Goal: Transaction & Acquisition: Purchase product/service

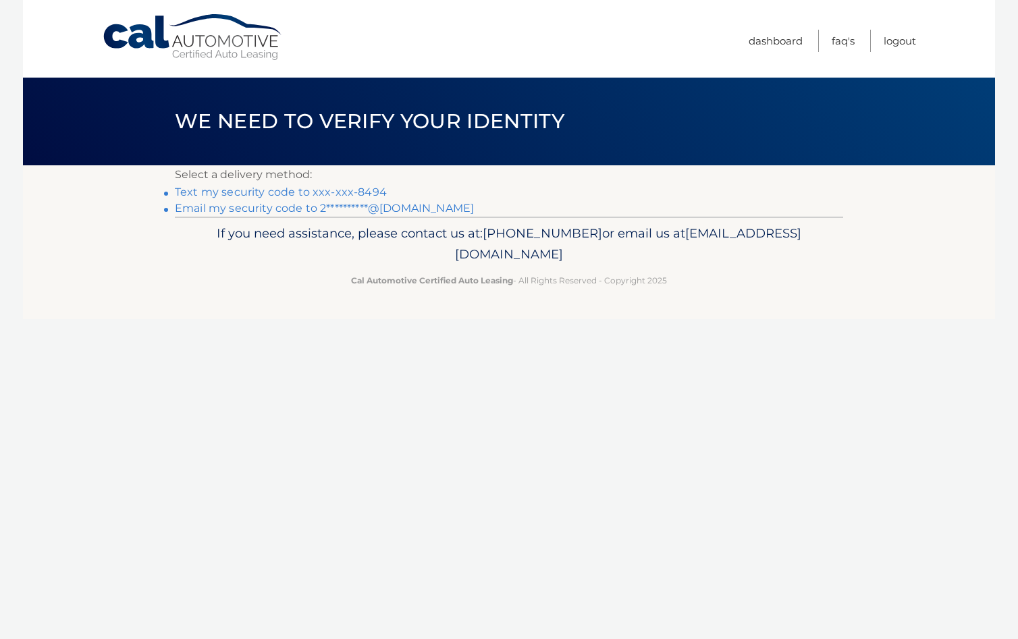
click at [238, 209] on link "**********" at bounding box center [324, 208] width 299 height 13
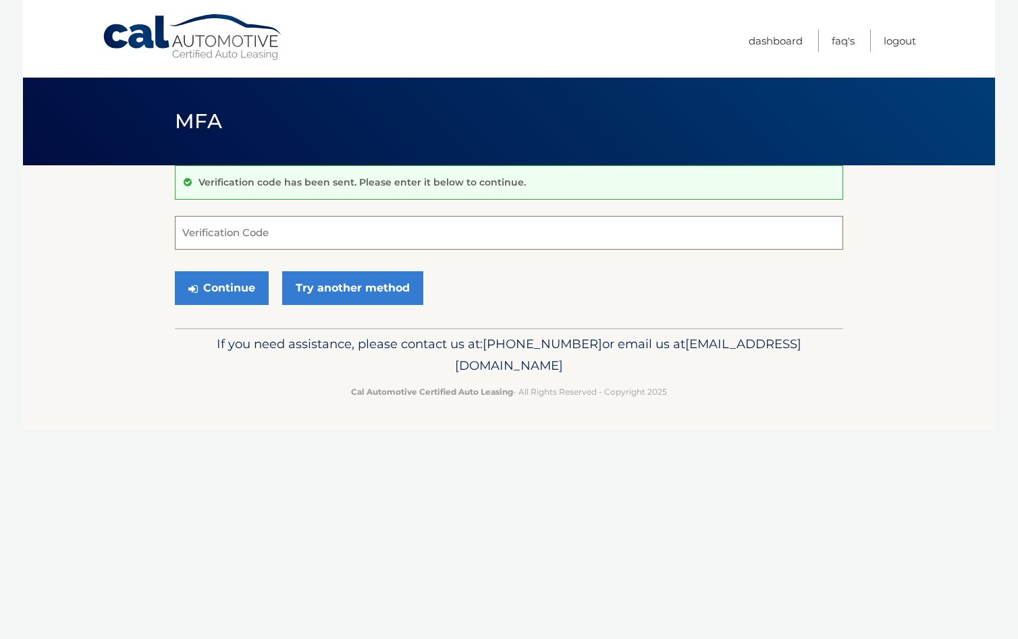
click at [231, 232] on input "Verification Code" at bounding box center [509, 233] width 668 height 34
type input "868916"
click at [234, 295] on button "Continue" at bounding box center [222, 288] width 94 height 34
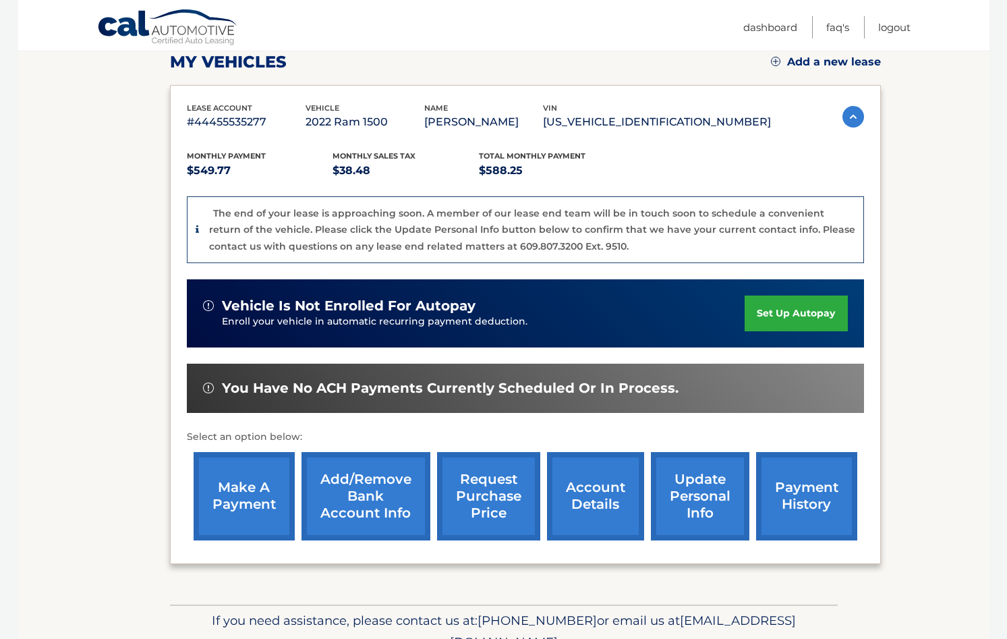
scroll to position [225, 0]
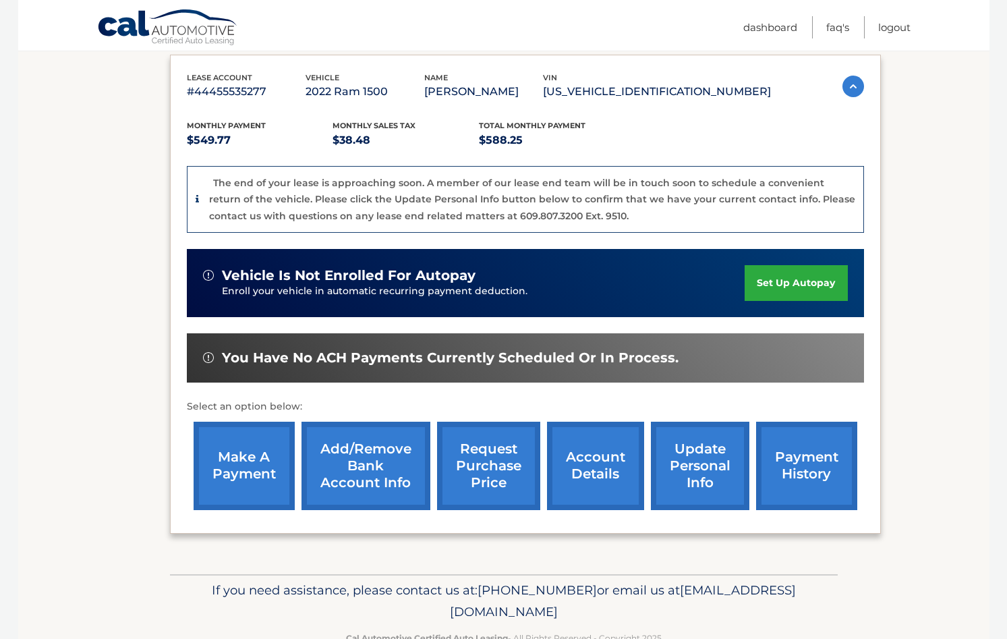
click at [241, 466] on link "make a payment" at bounding box center [244, 466] width 101 height 88
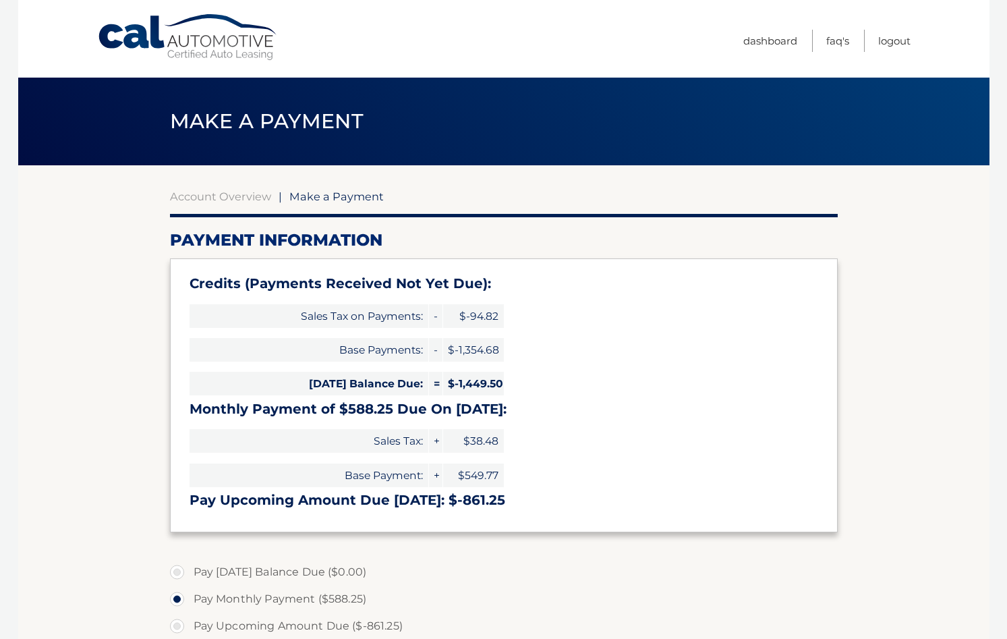
select select "MWRkMzZiNTEtZWJlNy00ZDIwLTg3YTItZTU5YjZmNTU4ZDRk"
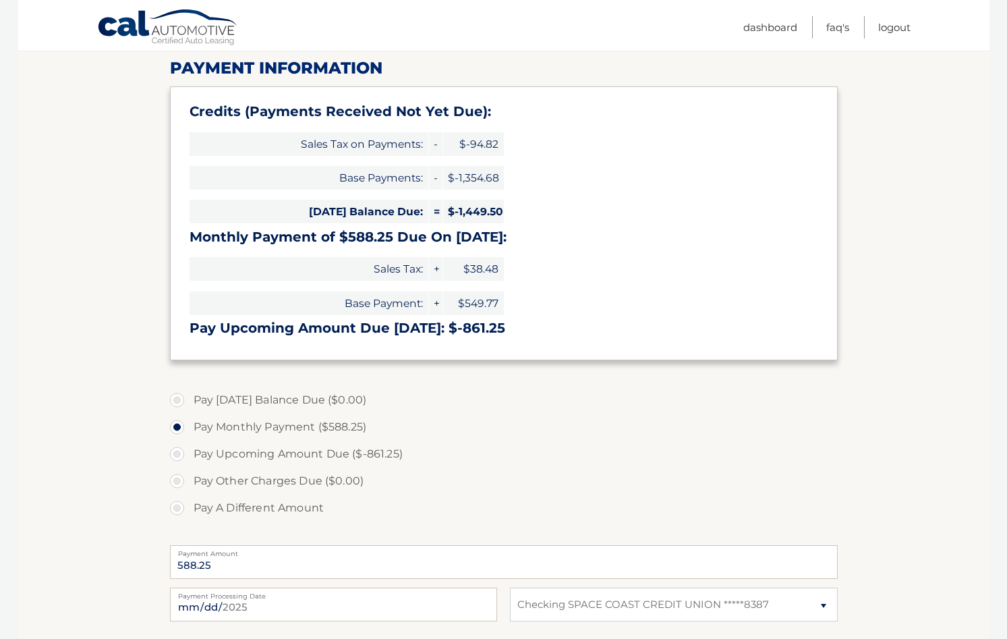
scroll to position [179, 0]
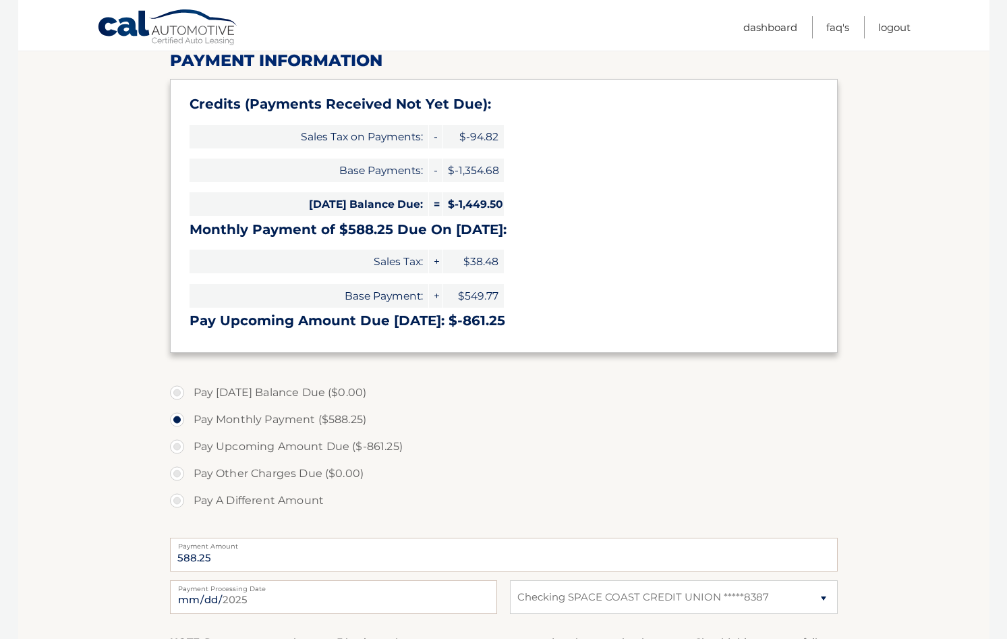
click at [181, 501] on label "Pay A Different Amount" at bounding box center [504, 500] width 668 height 27
click at [181, 501] on input "Pay A Different Amount" at bounding box center [181, 498] width 13 height 22
radio input "true"
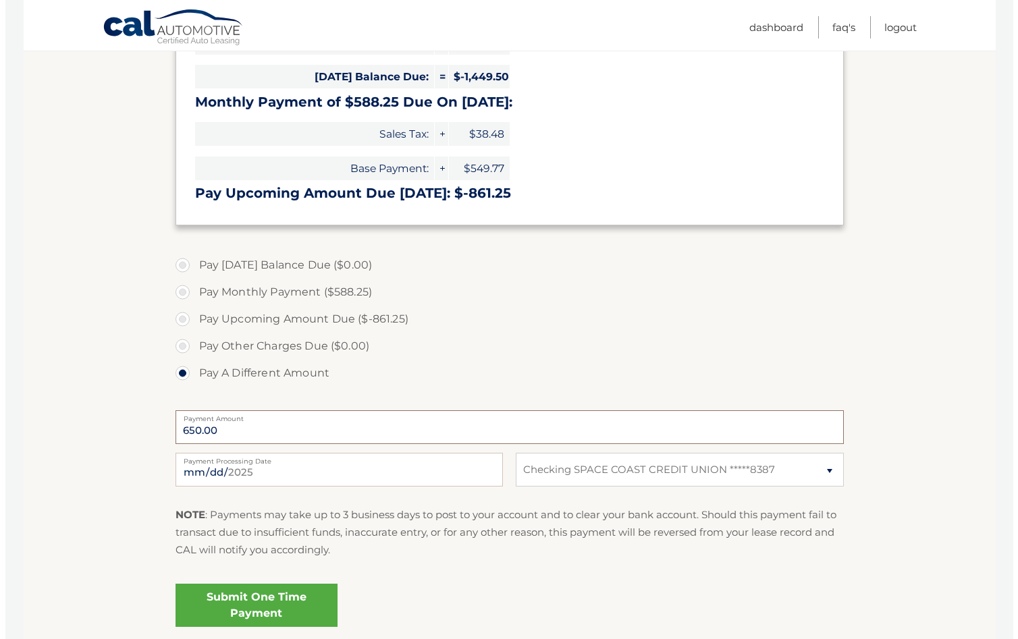
scroll to position [343, 0]
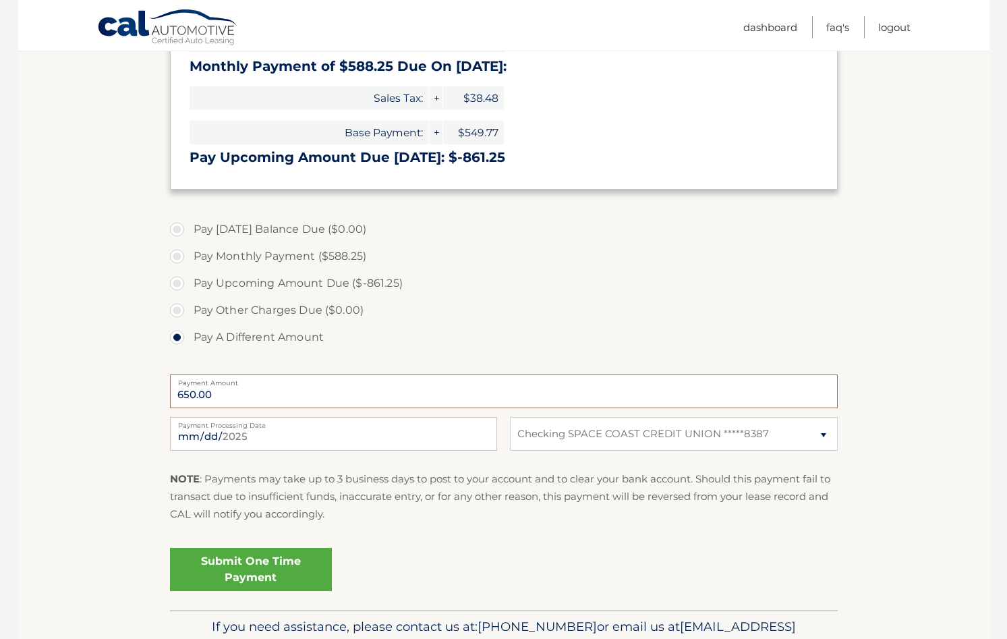
type input "650.00"
click at [225, 436] on input "2025-09-01" at bounding box center [333, 434] width 327 height 34
type input "2025-09-05"
click at [244, 568] on link "Submit One Time Payment" at bounding box center [251, 569] width 162 height 43
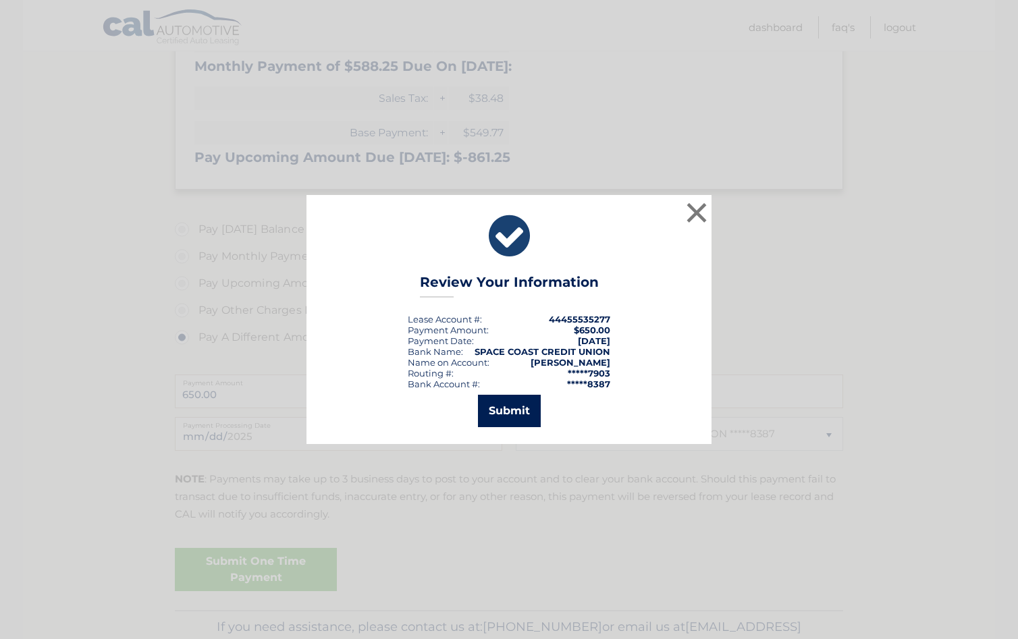
click at [519, 408] on button "Submit" at bounding box center [509, 411] width 63 height 32
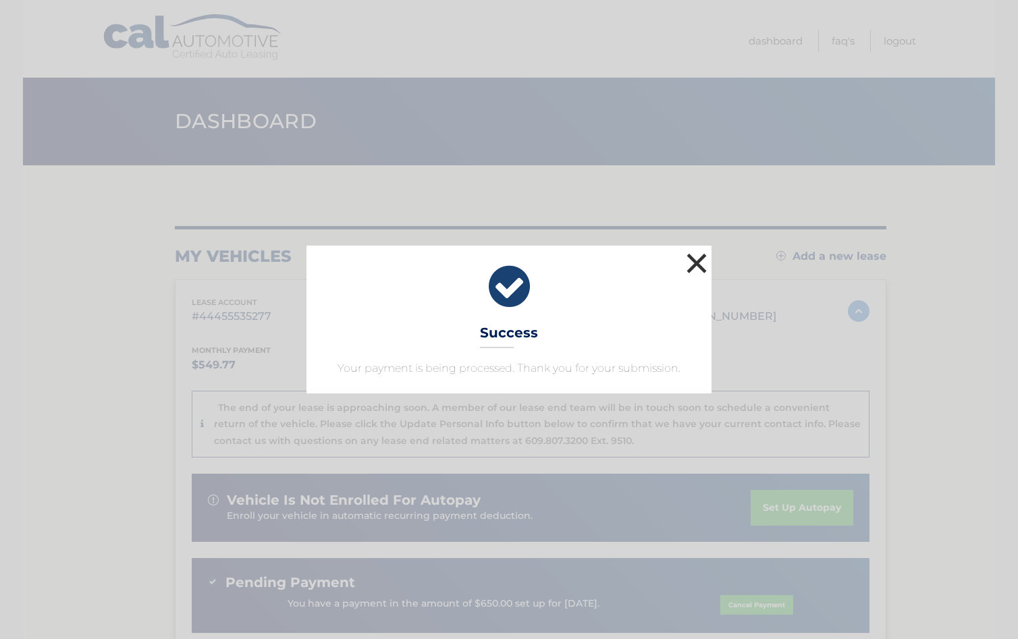
click at [697, 260] on button "×" at bounding box center [696, 263] width 27 height 27
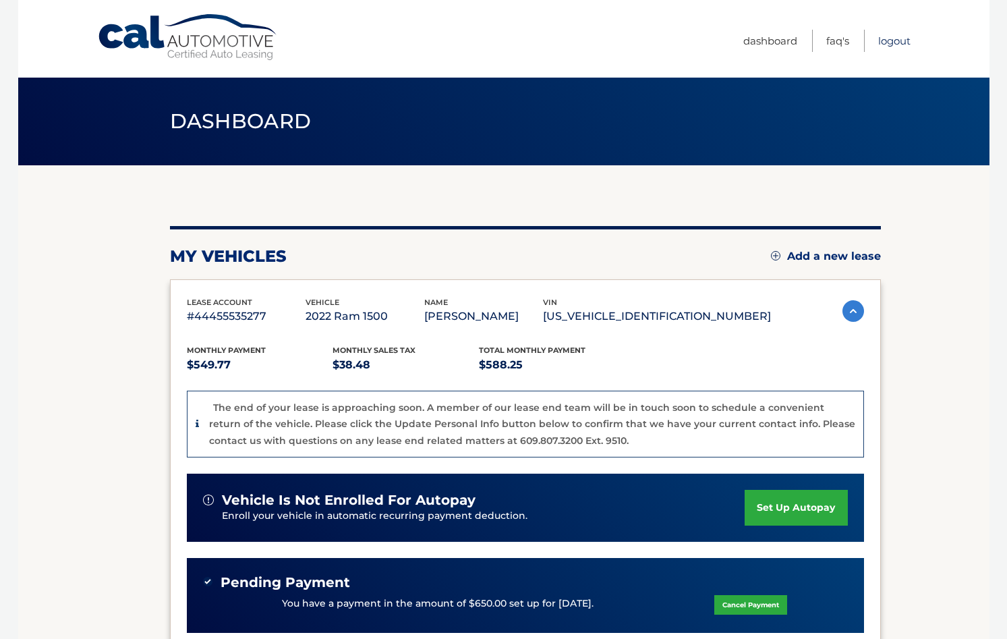
click at [892, 43] on link "Logout" at bounding box center [895, 41] width 32 height 22
